Goal: Task Accomplishment & Management: Use online tool/utility

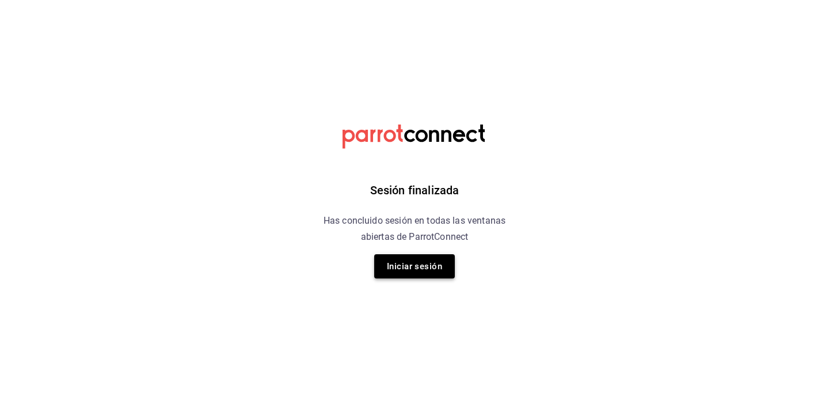
click at [406, 268] on button "Iniciar sesión" at bounding box center [414, 266] width 81 height 24
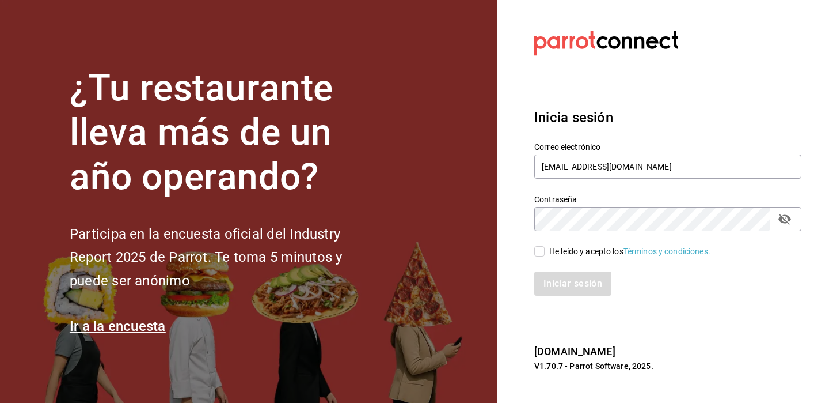
click at [542, 252] on input "He leído y acepto los Términos y condiciones." at bounding box center [539, 251] width 10 height 10
checkbox input "true"
click at [559, 282] on button "Iniciar sesión" at bounding box center [573, 283] width 78 height 24
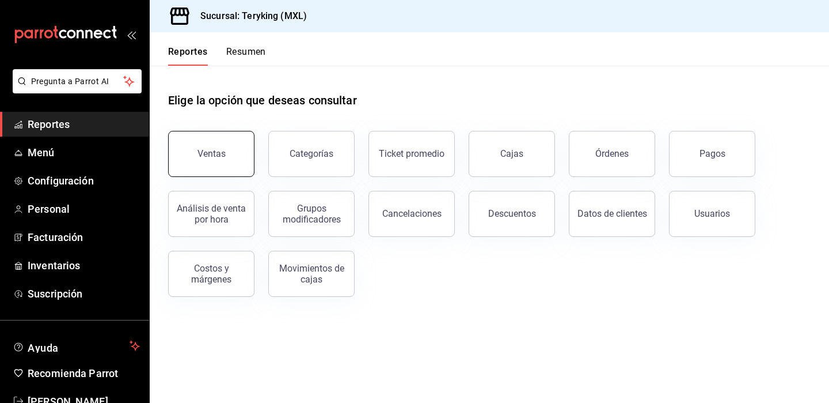
click at [237, 173] on button "Ventas" at bounding box center [211, 154] width 86 height 46
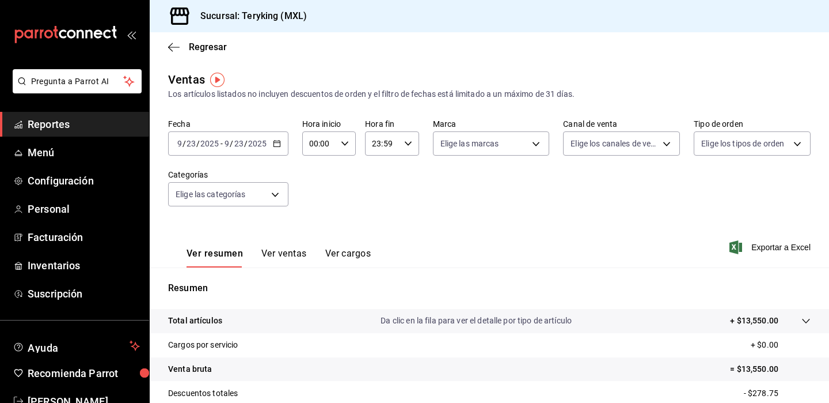
click at [177, 53] on div "Regresar" at bounding box center [490, 46] width 680 height 29
click at [176, 51] on icon "button" at bounding box center [174, 47] width 12 height 10
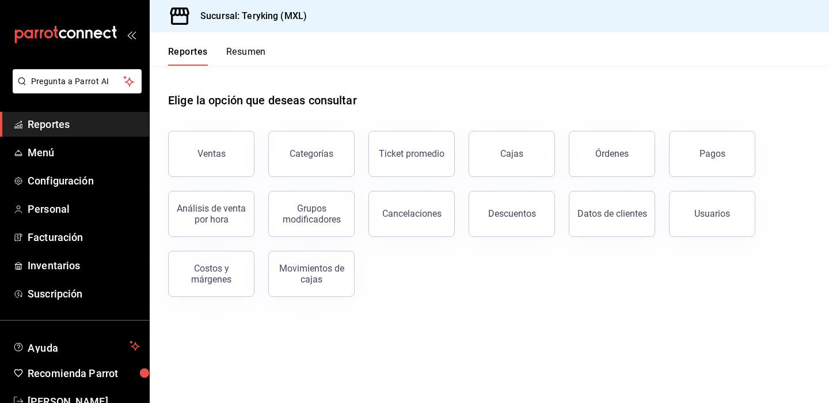
click at [250, 58] on button "Resumen" at bounding box center [246, 56] width 40 height 20
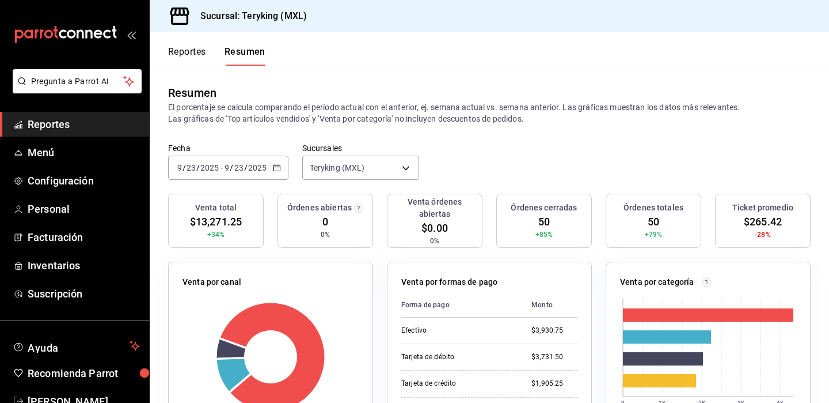
click at [276, 169] on icon "button" at bounding box center [277, 168] width 8 height 8
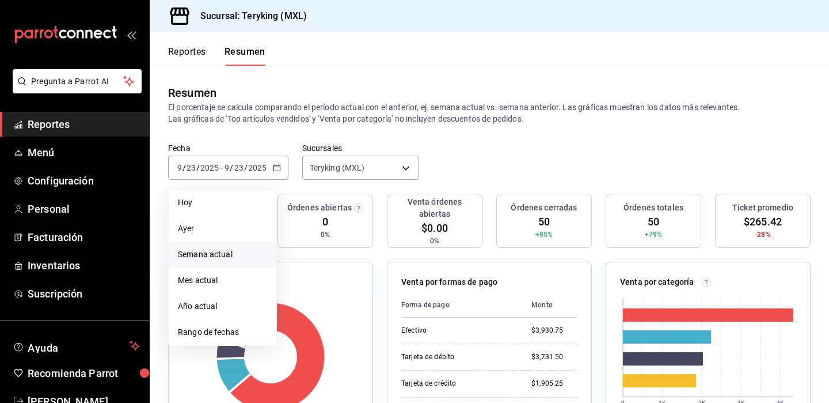
click at [236, 259] on span "Semana actual" at bounding box center [222, 254] width 89 height 12
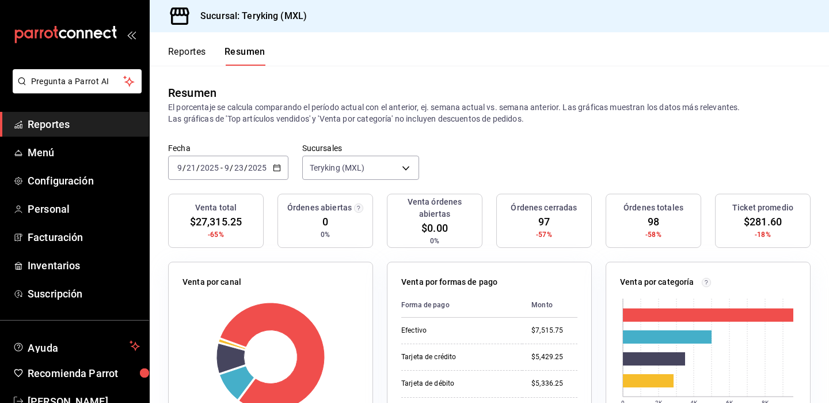
click at [274, 167] on icon "button" at bounding box center [277, 168] width 8 height 8
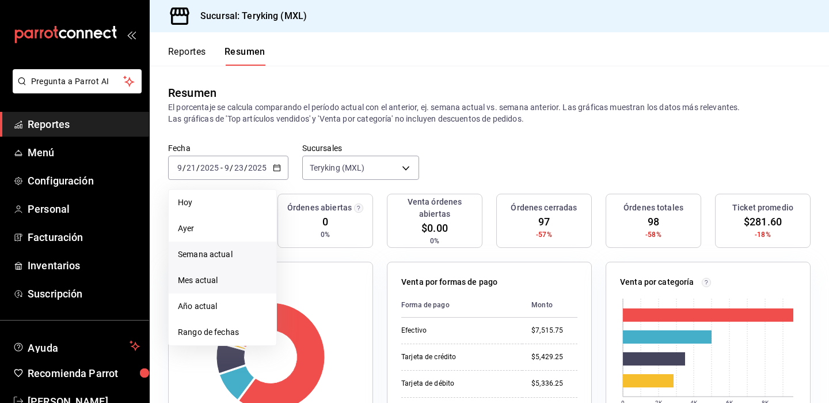
click at [232, 274] on span "Mes actual" at bounding box center [222, 280] width 89 height 12
